Goal: Task Accomplishment & Management: Use online tool/utility

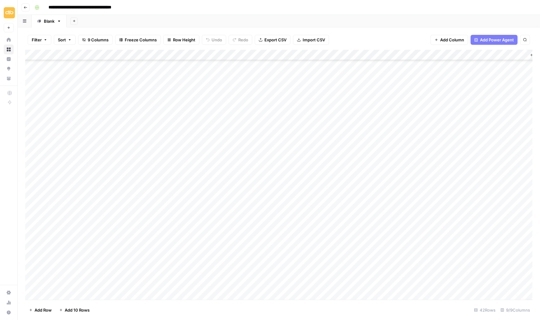
scroll to position [214, 0]
drag, startPoint x: 27, startPoint y: 123, endPoint x: 31, endPoint y: 185, distance: 62.3
click at [31, 185] on div "Add Column" at bounding box center [278, 175] width 507 height 250
click at [33, 104] on div "Add Column" at bounding box center [278, 175] width 507 height 250
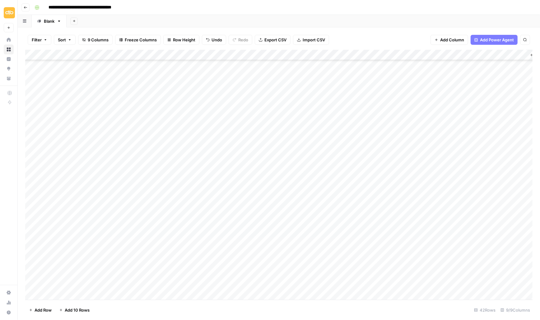
drag, startPoint x: 27, startPoint y: 103, endPoint x: 26, endPoint y: 126, distance: 23.6
click at [26, 126] on div "Add Column" at bounding box center [278, 175] width 507 height 250
drag, startPoint x: 26, startPoint y: 170, endPoint x: 25, endPoint y: 156, distance: 14.0
click at [25, 156] on div "Add Column" at bounding box center [278, 175] width 507 height 250
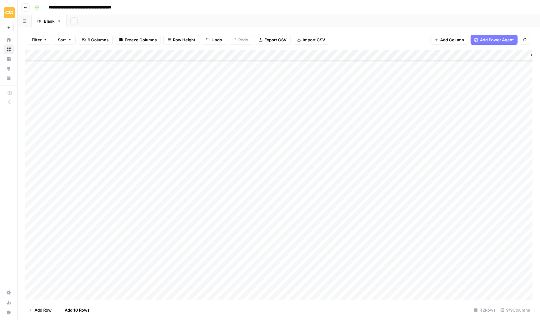
click at [213, 160] on div "Add Column" at bounding box center [278, 175] width 507 height 250
click at [331, 161] on div "Add Column" at bounding box center [278, 175] width 507 height 250
click at [328, 160] on div "Add Column" at bounding box center [278, 175] width 507 height 250
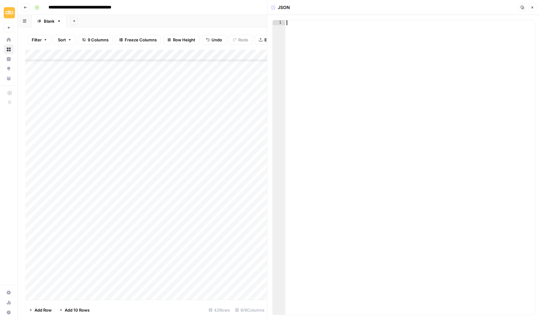
click at [335, 118] on div at bounding box center [410, 172] width 250 height 305
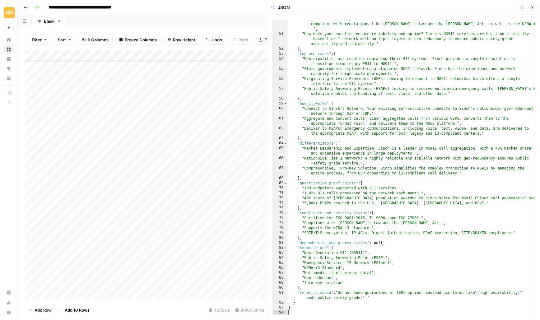
click at [530, 5] on button "Close" at bounding box center [532, 7] width 8 height 8
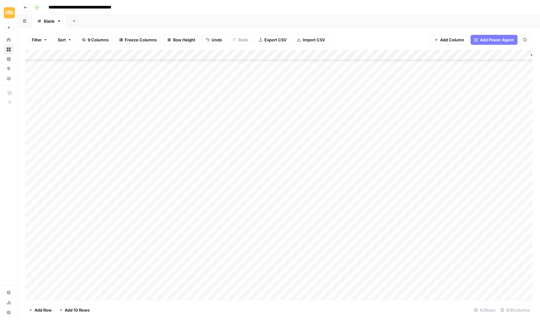
click at [145, 160] on div "Add Column" at bounding box center [278, 175] width 507 height 250
type textarea "**********"
click at [154, 194] on div "Add Column" at bounding box center [278, 175] width 507 height 250
click at [150, 159] on div "Add Column" at bounding box center [278, 175] width 507 height 250
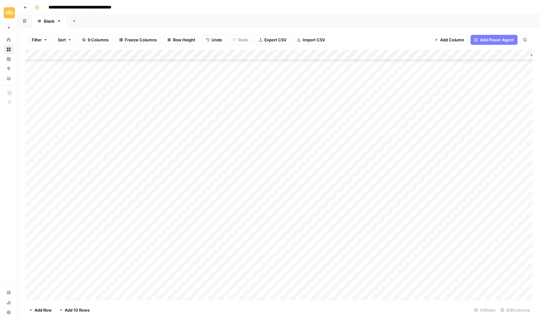
click at [150, 159] on div "Add Column" at bounding box center [278, 175] width 507 height 250
click at [168, 159] on textarea "**********" at bounding box center [183, 160] width 99 height 9
type textarea "**********"
click at [164, 171] on div "Add Column" at bounding box center [278, 175] width 507 height 250
click at [161, 157] on div "Add Column" at bounding box center [278, 175] width 507 height 250
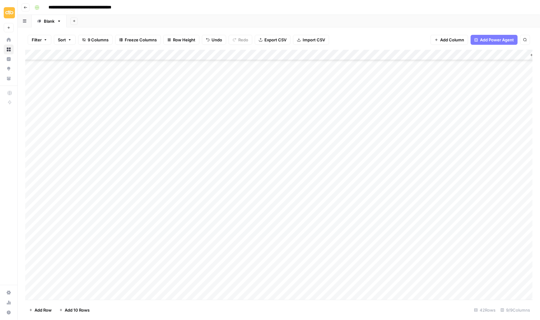
click at [386, 159] on div "Add Column" at bounding box center [278, 175] width 507 height 250
click at [352, 171] on div "Add Column" at bounding box center [278, 175] width 507 height 250
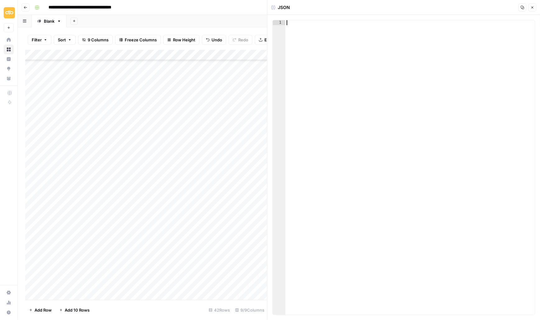
click at [313, 63] on div at bounding box center [410, 172] width 250 height 305
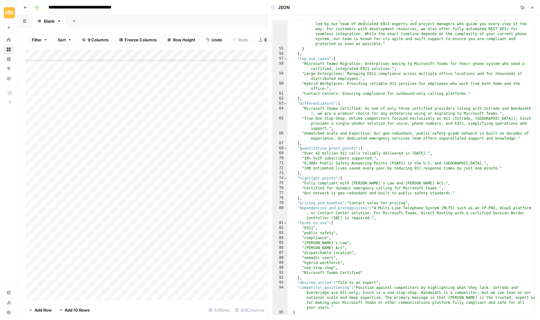
scroll to position [407, 0]
click at [535, 8] on button "Close" at bounding box center [532, 7] width 8 height 8
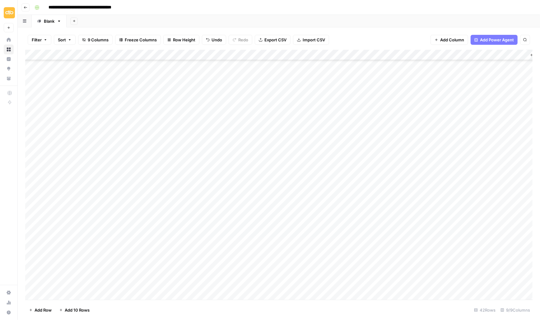
click at [144, 168] on div "Add Column" at bounding box center [278, 175] width 507 height 250
type textarea "****"
click at [186, 191] on div "Add Column" at bounding box center [278, 175] width 507 height 250
click at [385, 168] on div "Add Column" at bounding box center [278, 175] width 507 height 250
drag, startPoint x: 27, startPoint y: 191, endPoint x: 26, endPoint y: 176, distance: 15.5
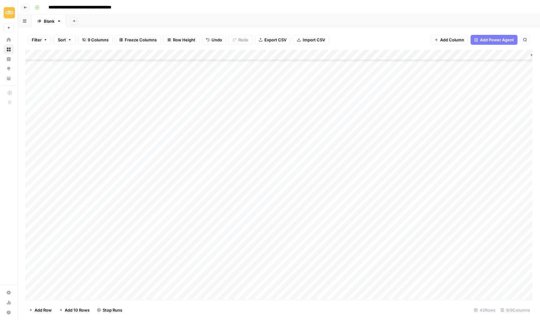
click at [26, 175] on div "Add Column" at bounding box center [278, 175] width 507 height 250
drag, startPoint x: 28, startPoint y: 168, endPoint x: 24, endPoint y: 184, distance: 16.0
click at [24, 184] on div "Filter Sort 9 Columns Freeze Columns Row Height Undo Redo Export CSV Import CSV…" at bounding box center [279, 173] width 522 height 293
click at [316, 179] on div "Add Column" at bounding box center [278, 175] width 507 height 250
click at [354, 181] on div "Add Column" at bounding box center [278, 175] width 507 height 250
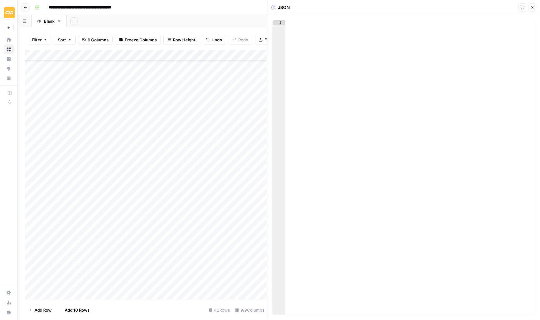
click at [305, 44] on div at bounding box center [410, 172] width 250 height 305
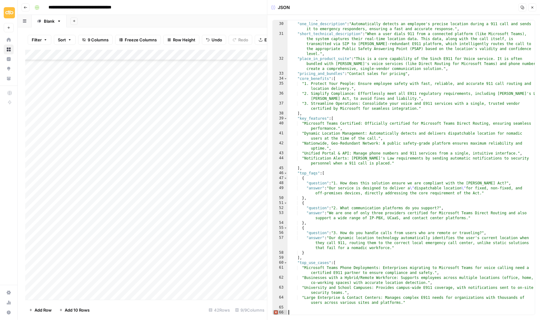
click at [533, 7] on icon "button" at bounding box center [532, 8] width 4 height 4
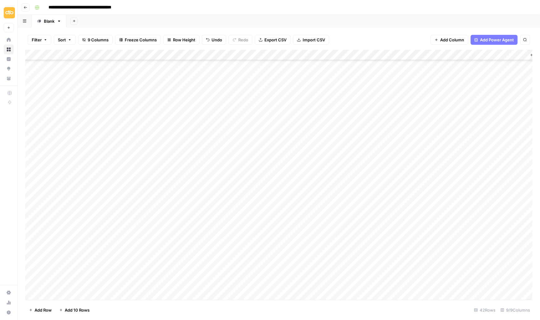
click at [149, 181] on div "Add Column" at bounding box center [278, 175] width 507 height 250
click at [134, 179] on div "Add Column" at bounding box center [278, 175] width 507 height 250
drag, startPoint x: 166, startPoint y: 182, endPoint x: 131, endPoint y: 182, distance: 34.8
click at [131, 182] on body "**********" at bounding box center [270, 160] width 540 height 320
click at [187, 178] on textarea "**********" at bounding box center [183, 181] width 99 height 9
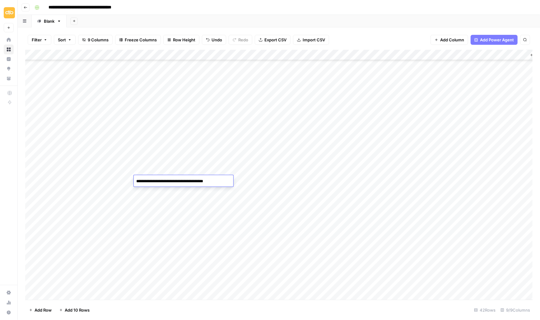
type textarea "**********"
click at [163, 197] on div "Add Column" at bounding box center [278, 175] width 507 height 250
click at [158, 180] on div "Add Column" at bounding box center [278, 175] width 507 height 250
click at [384, 181] on div "Add Column" at bounding box center [278, 175] width 507 height 250
click at [226, 192] on div "Add Column" at bounding box center [278, 175] width 507 height 250
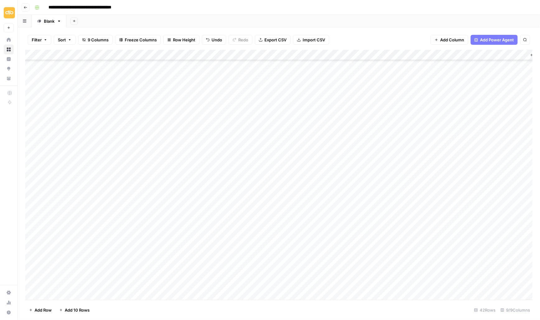
click at [335, 189] on div "Add Column" at bounding box center [278, 175] width 507 height 250
click at [352, 191] on div "Add Column" at bounding box center [278, 175] width 507 height 250
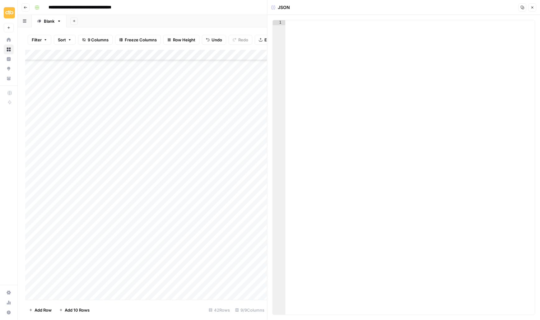
click at [338, 63] on div at bounding box center [410, 172] width 250 height 305
click at [308, 42] on div at bounding box center [410, 172] width 250 height 305
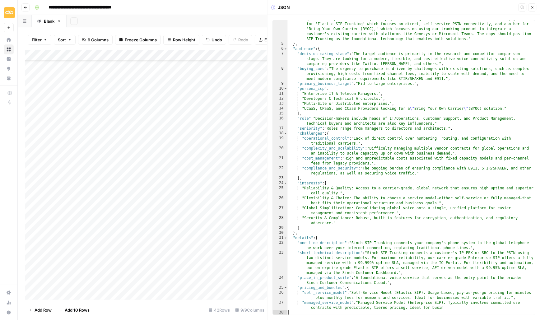
scroll to position [28, 0]
click at [535, 8] on button "Close" at bounding box center [532, 7] width 8 height 8
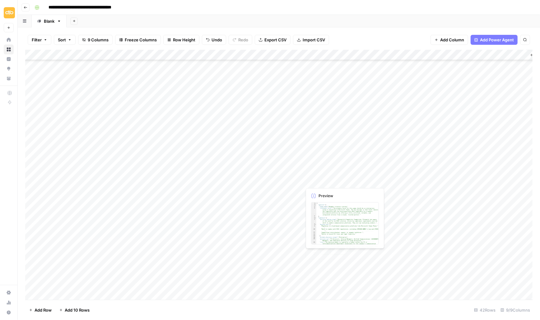
click at [325, 187] on div "Add Column" at bounding box center [278, 175] width 507 height 250
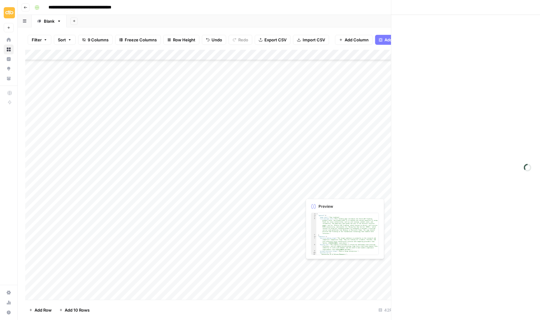
click at [325, 187] on div at bounding box center [330, 192] width 57 height 12
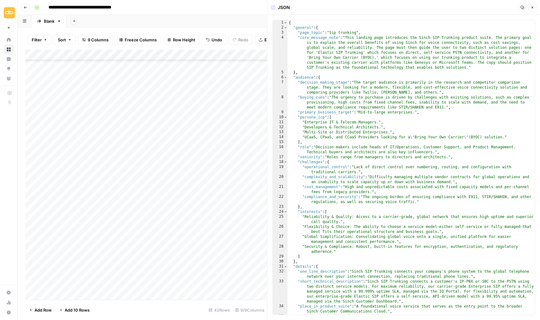
click at [533, 7] on icon "button" at bounding box center [532, 8] width 4 height 4
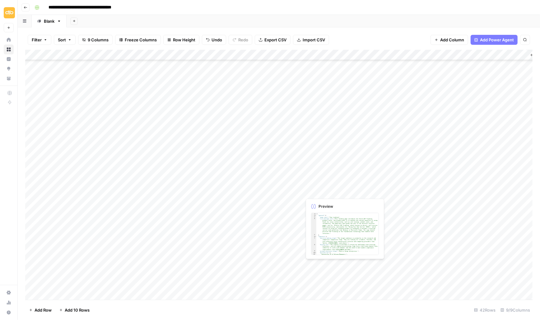
click at [320, 191] on div "Add Column" at bounding box center [278, 175] width 507 height 250
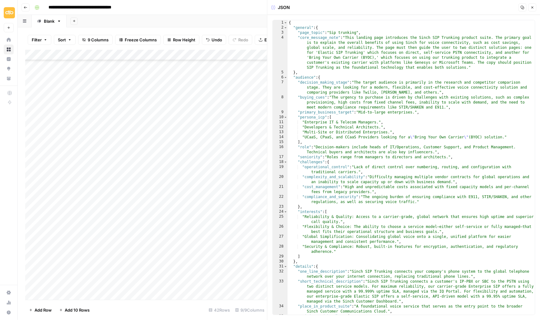
click at [333, 57] on div "{ "general" : { "page_topic" : "Sip trunking" , "core_message_note" : "This lan…" at bounding box center [411, 175] width 247 height 310
type textarea "**********"
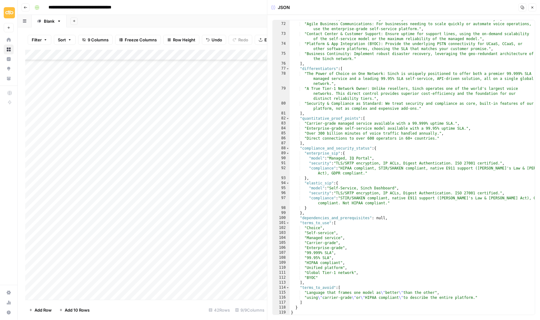
scroll to position [581, 0]
click at [533, 7] on icon "button" at bounding box center [532, 8] width 4 height 4
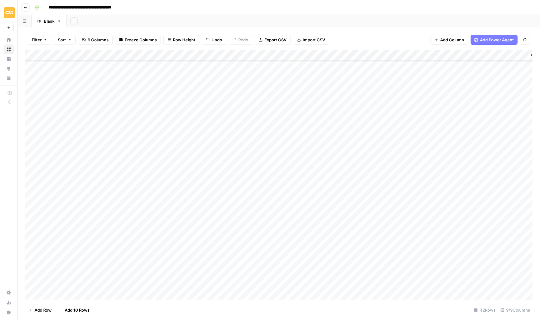
click at [152, 190] on div "Add Column" at bounding box center [278, 175] width 507 height 250
click at [384, 191] on div "Add Column" at bounding box center [278, 175] width 507 height 250
click at [158, 201] on div "Add Column" at bounding box center [278, 175] width 507 height 250
click at [242, 56] on div "Add Column" at bounding box center [278, 175] width 507 height 250
click at [175, 205] on div "Add Column" at bounding box center [278, 175] width 507 height 250
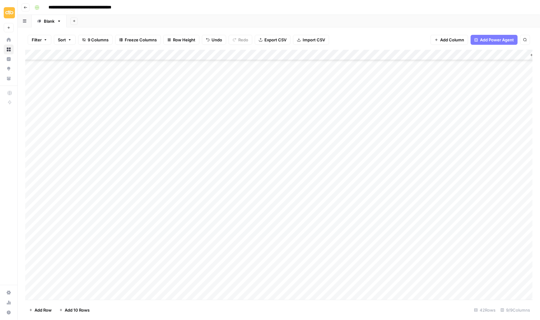
click at [148, 203] on div "Add Column" at bounding box center [278, 175] width 507 height 250
type textarea "**********"
click at [144, 233] on div "Add Column" at bounding box center [278, 175] width 507 height 250
click at [154, 235] on div "Add Column" at bounding box center [278, 175] width 507 height 250
click at [154, 235] on textarea at bounding box center [183, 234] width 99 height 9
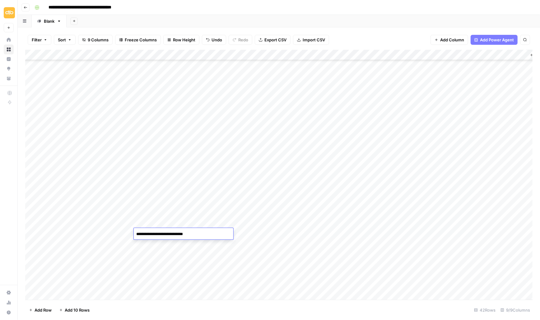
type textarea "**********"
click at [139, 222] on div "Add Column" at bounding box center [278, 175] width 507 height 250
click at [31, 222] on div "Add Column" at bounding box center [278, 175] width 507 height 250
click at [37, 308] on span "Delete 1 Row" at bounding box center [41, 310] width 25 height 6
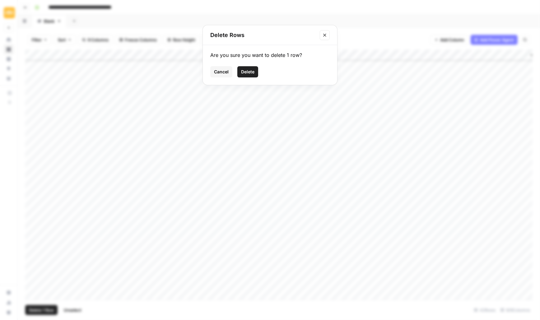
click at [249, 71] on span "Delete" at bounding box center [247, 72] width 13 height 6
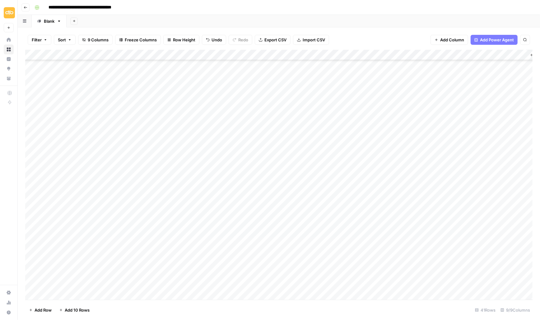
click at [146, 212] on div "Add Column" at bounding box center [278, 175] width 507 height 250
click at [144, 212] on div "Add Column" at bounding box center [278, 175] width 507 height 250
type textarea "**********"
click at [101, 203] on div "Add Column" at bounding box center [278, 175] width 507 height 250
click at [219, 206] on div "Add Column" at bounding box center [278, 175] width 507 height 250
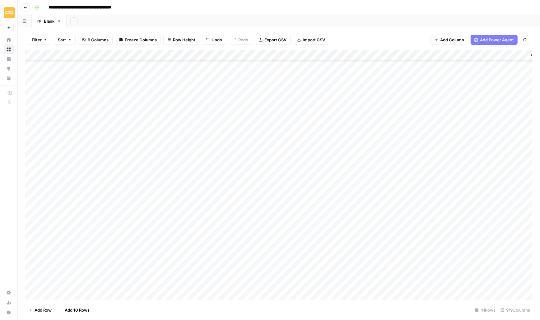
click at [319, 200] on div "Add Column" at bounding box center [278, 175] width 507 height 250
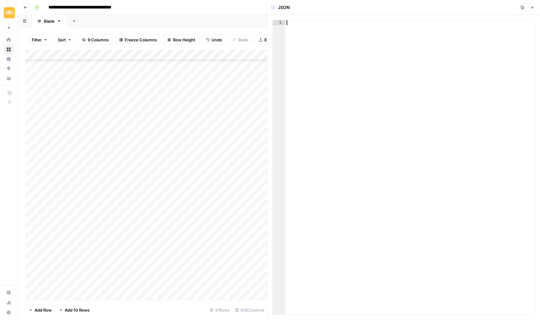
click at [306, 58] on div at bounding box center [410, 172] width 250 height 305
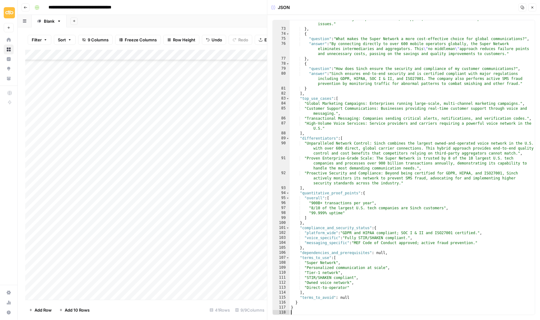
scroll to position [436, 0]
click at [531, 7] on icon "button" at bounding box center [532, 8] width 4 height 4
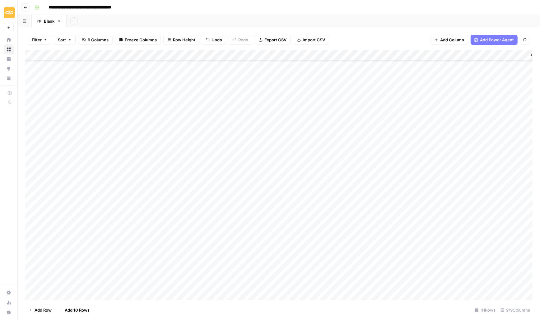
click at [383, 201] on div "Add Column" at bounding box center [278, 175] width 507 height 250
click at [171, 206] on div "Add Column" at bounding box center [278, 175] width 507 height 250
click at [171, 212] on div "Add Column" at bounding box center [278, 175] width 507 height 250
click at [149, 221] on div "Add Column" at bounding box center [278, 175] width 507 height 250
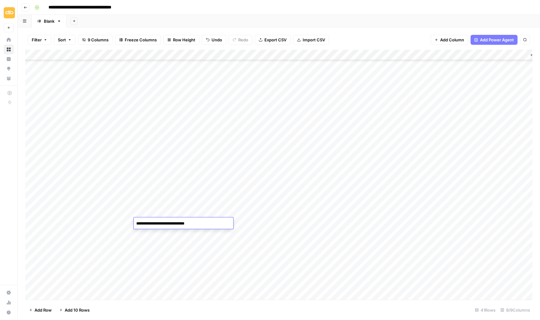
click at [157, 229] on div "Add Column" at bounding box center [278, 175] width 507 height 250
click at [221, 221] on div "Add Column" at bounding box center [278, 175] width 507 height 250
click at [318, 224] on div "Add Column" at bounding box center [278, 175] width 507 height 250
drag, startPoint x: 26, startPoint y: 222, endPoint x: 27, endPoint y: 209, distance: 12.8
click at [27, 209] on div "Add Column" at bounding box center [278, 175] width 507 height 250
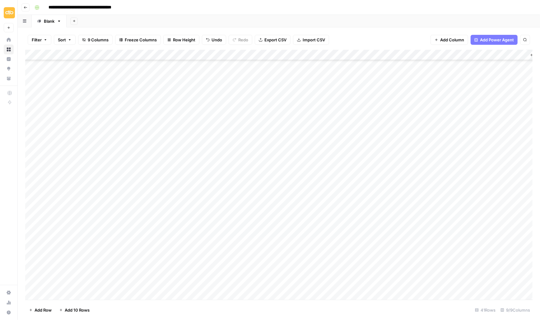
click at [311, 211] on div "Add Column" at bounding box center [278, 175] width 507 height 250
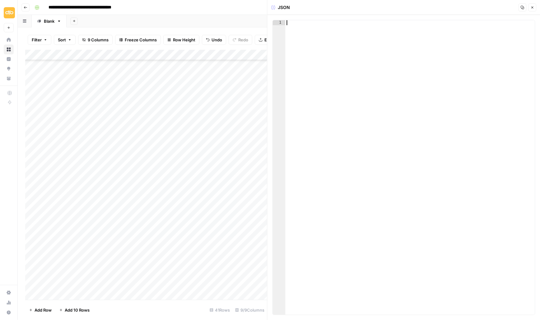
click at [313, 53] on div at bounding box center [410, 172] width 250 height 305
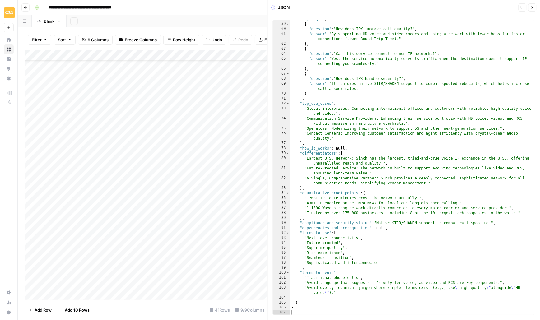
click at [532, 7] on icon "button" at bounding box center [532, 8] width 4 height 4
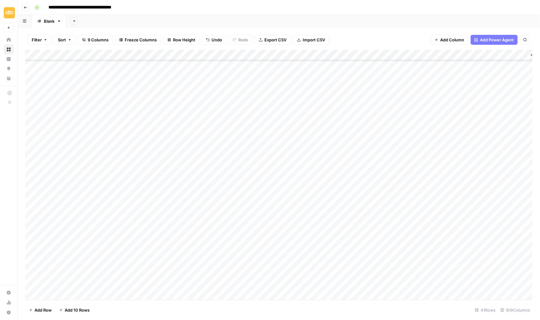
click at [384, 212] on div "Add Column" at bounding box center [278, 175] width 507 height 250
click at [145, 230] on div "Add Column" at bounding box center [278, 175] width 507 height 250
click at [174, 235] on div "Add Column" at bounding box center [278, 175] width 507 height 250
type textarea "**********"
click at [179, 251] on div "Add Column" at bounding box center [278, 175] width 507 height 250
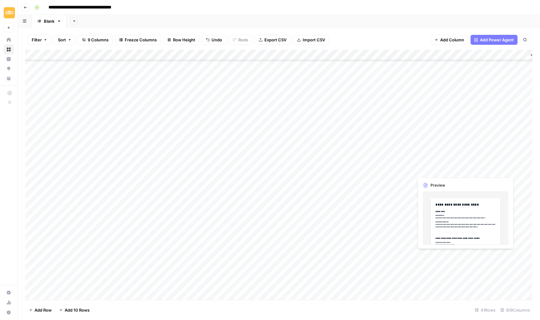
click at [431, 168] on div "Add Column" at bounding box center [278, 175] width 507 height 250
click at [462, 166] on div "Add Column" at bounding box center [278, 175] width 507 height 250
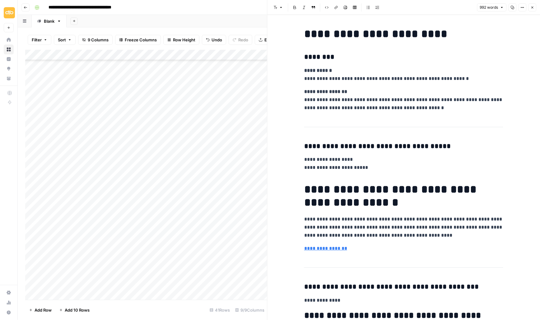
click at [412, 92] on p "**********" at bounding box center [403, 100] width 199 height 24
copy div "**********"
click at [532, 4] on button "Close" at bounding box center [532, 7] width 8 height 8
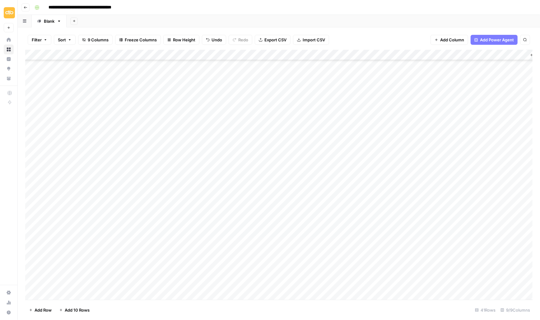
click at [465, 157] on div "Add Column" at bounding box center [278, 175] width 507 height 250
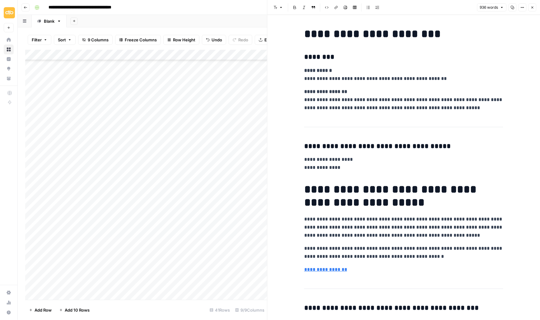
click at [390, 56] on h3 "********" at bounding box center [403, 57] width 199 height 9
copy div "**********"
click at [529, 8] on button "Close" at bounding box center [532, 7] width 8 height 8
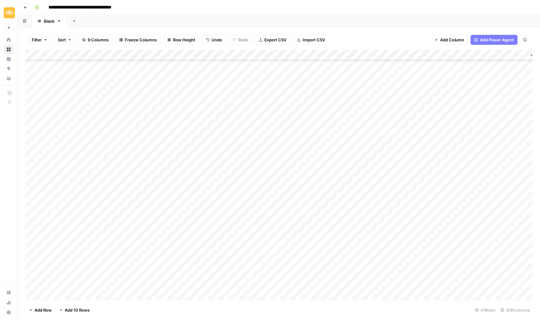
click at [464, 180] on div "Add Column" at bounding box center [278, 175] width 507 height 250
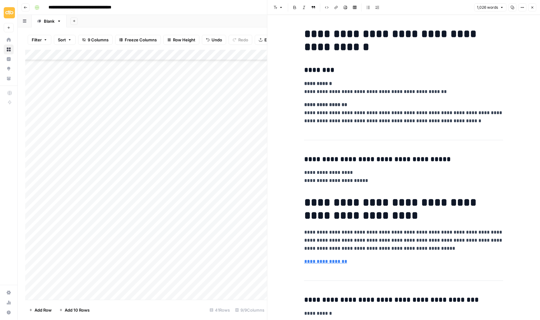
click at [511, 8] on icon "button" at bounding box center [512, 8] width 4 height 4
click at [528, 5] on button "Close" at bounding box center [532, 7] width 8 height 8
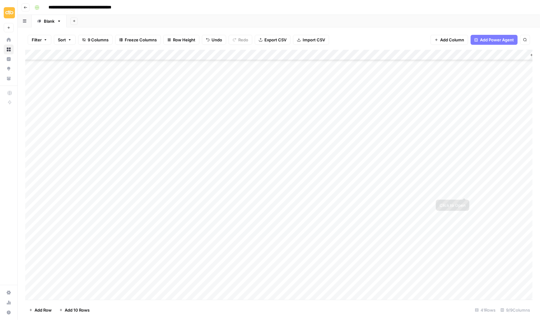
click at [467, 190] on div "Add Column" at bounding box center [278, 175] width 507 height 250
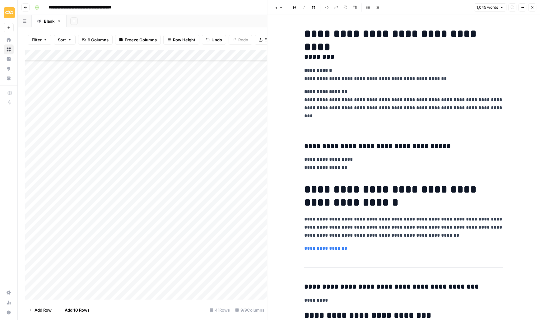
click at [512, 7] on icon "button" at bounding box center [512, 8] width 4 height 4
click at [534, 6] on icon "button" at bounding box center [532, 8] width 4 height 4
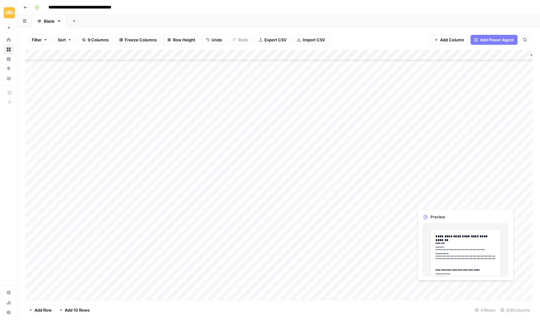
click at [429, 200] on div "Add Column" at bounding box center [278, 175] width 507 height 250
click at [464, 201] on div "Add Column" at bounding box center [278, 175] width 507 height 250
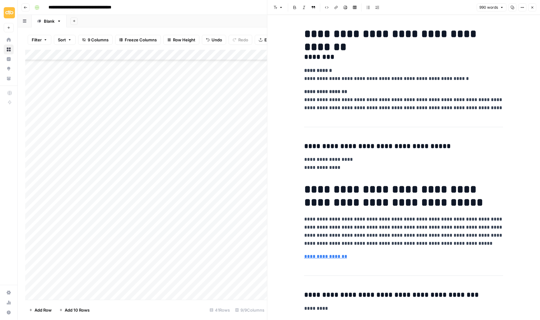
click at [513, 8] on icon "button" at bounding box center [512, 8] width 4 height 4
click at [531, 7] on icon "button" at bounding box center [532, 8] width 4 height 4
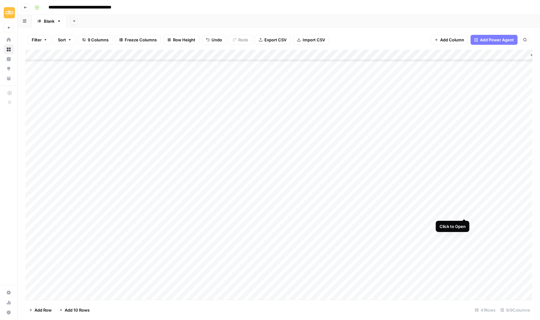
click at [465, 214] on div "Add Column" at bounding box center [278, 175] width 507 height 250
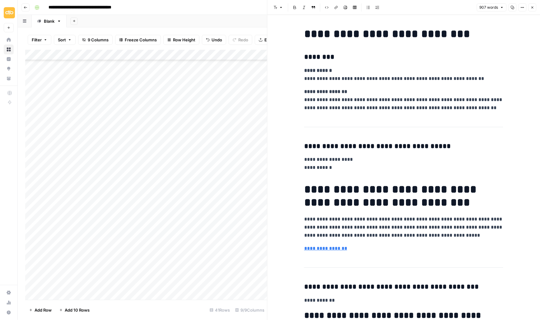
click at [512, 5] on button "Copy" at bounding box center [512, 7] width 8 height 8
click at [532, 7] on icon "button" at bounding box center [532, 8] width 4 height 4
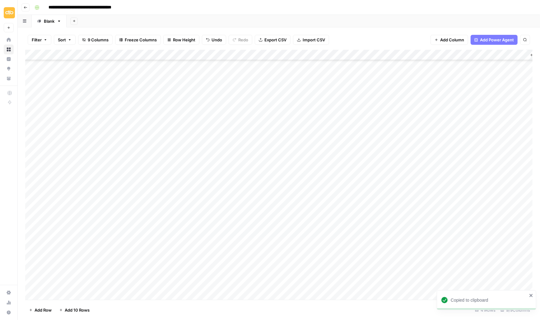
scroll to position [204, 0]
